Goal: Information Seeking & Learning: Learn about a topic

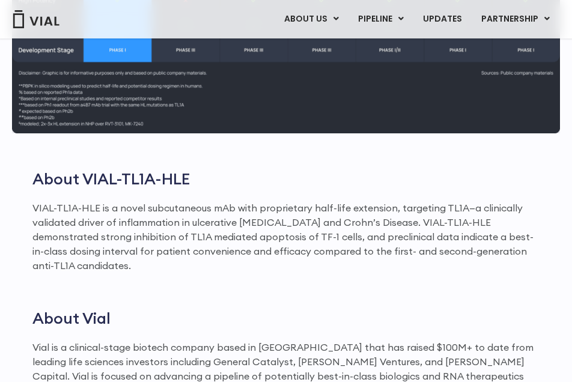
scroll to position [1366, 0]
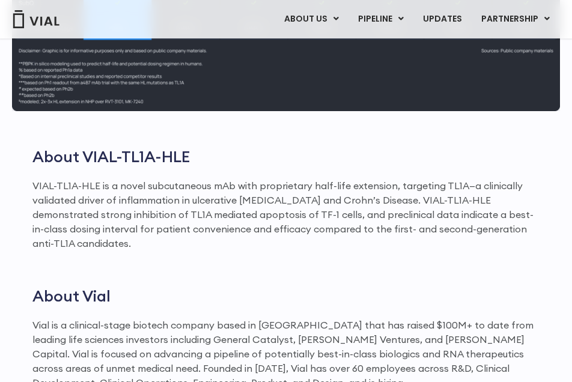
drag, startPoint x: 59, startPoint y: 196, endPoint x: 65, endPoint y: 219, distance: 24.2
click at [65, 219] on p "VIAL-TL1A-HLE is a novel subcutaneous mAb with proprietary half-life extension,…" at bounding box center [285, 214] width 507 height 72
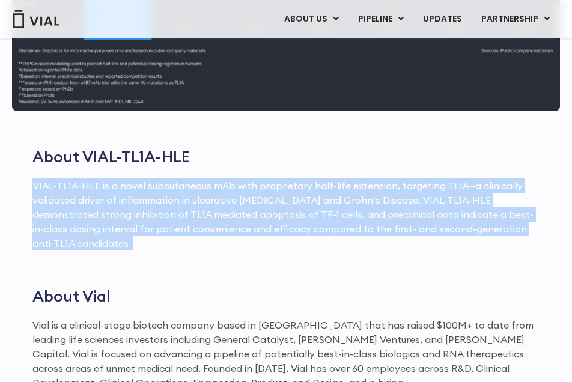
drag, startPoint x: 61, startPoint y: 178, endPoint x: 118, endPoint y: 268, distance: 106.5
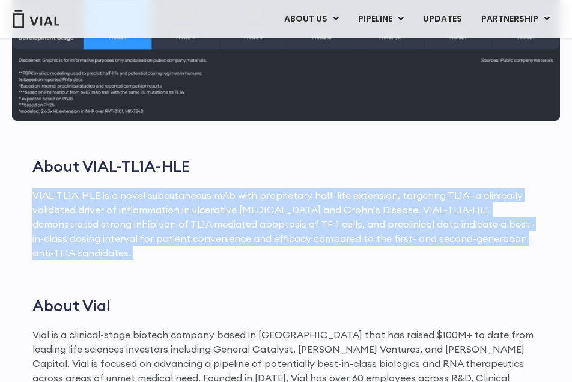
scroll to position [1355, 0]
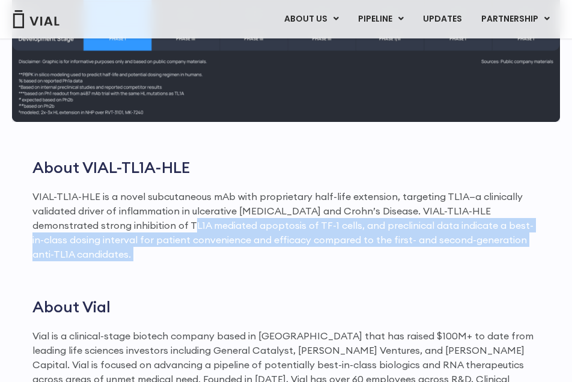
drag, startPoint x: 129, startPoint y: 222, endPoint x: 148, endPoint y: 267, distance: 48.4
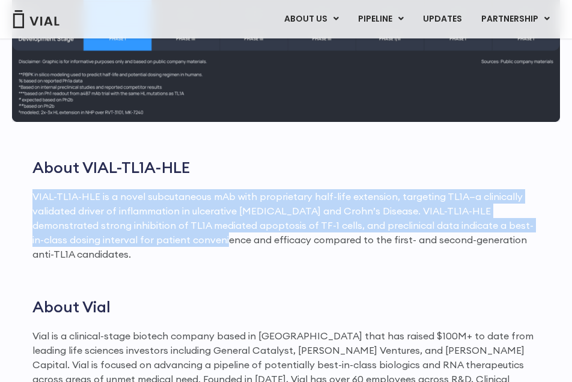
drag, startPoint x: 128, startPoint y: 190, endPoint x: 155, endPoint y: 246, distance: 62.1
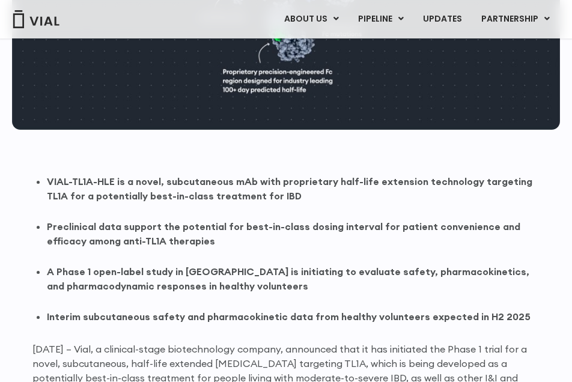
scroll to position [463, 0]
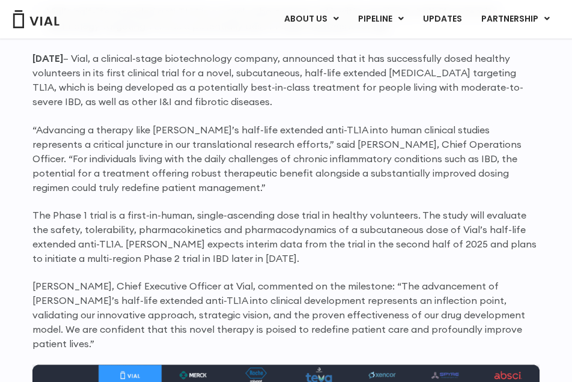
scroll to position [742, 0]
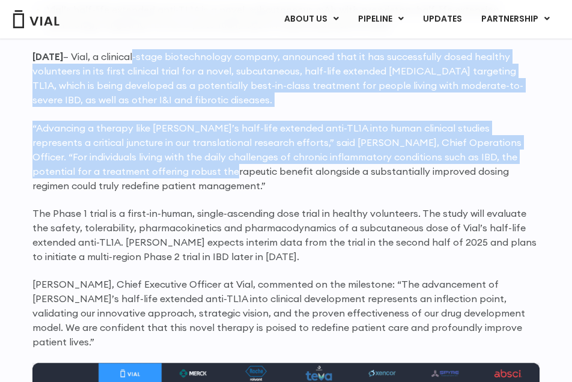
drag, startPoint x: 165, startPoint y: 59, endPoint x: 171, endPoint y: 176, distance: 116.7
click at [145, 177] on p "“Advancing a therapy like [PERSON_NAME]’s half-life extended anti-TL1A into hum…" at bounding box center [285, 157] width 507 height 72
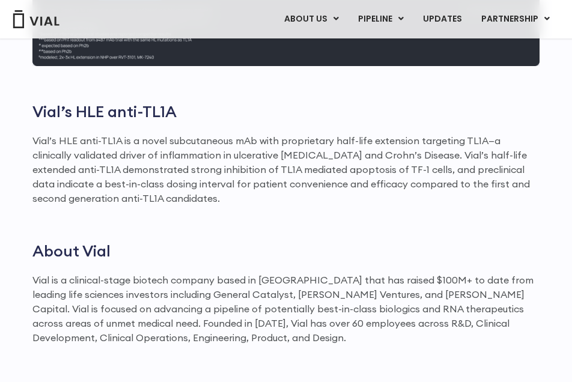
scroll to position [1253, 0]
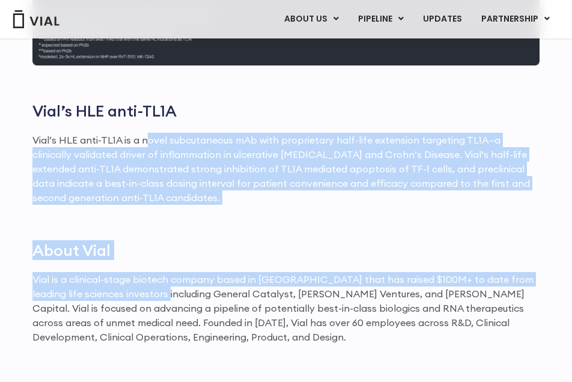
drag, startPoint x: 148, startPoint y: 130, endPoint x: 132, endPoint y: 277, distance: 148.0
click at [148, 158] on p "Vial’s HLE anti-TL1A is a novel subcutaneous mAb with proprietary half-life ext…" at bounding box center [285, 169] width 507 height 72
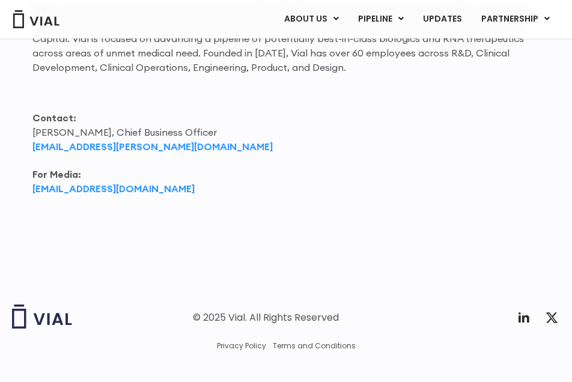
scroll to position [1525, 0]
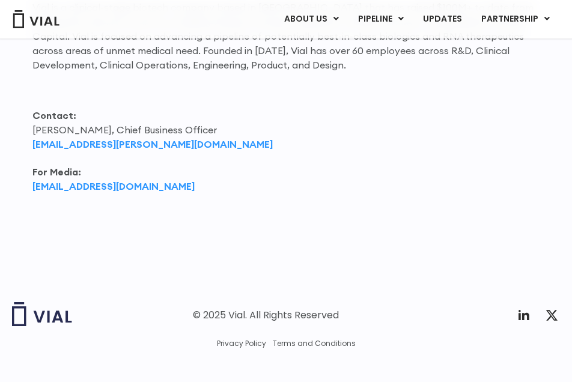
click at [333, 168] on p "For Media: [EMAIL_ADDRESS][DOMAIN_NAME]" at bounding box center [285, 179] width 507 height 29
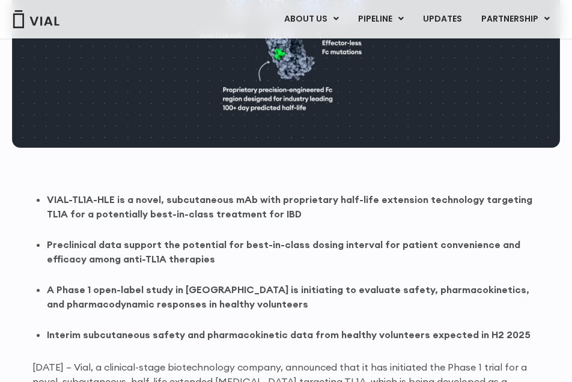
scroll to position [410, 0]
